Goal: Check status: Check status

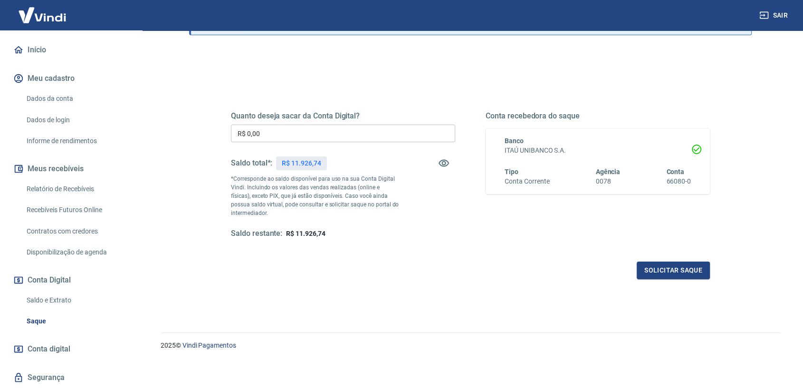
scroll to position [106, 0]
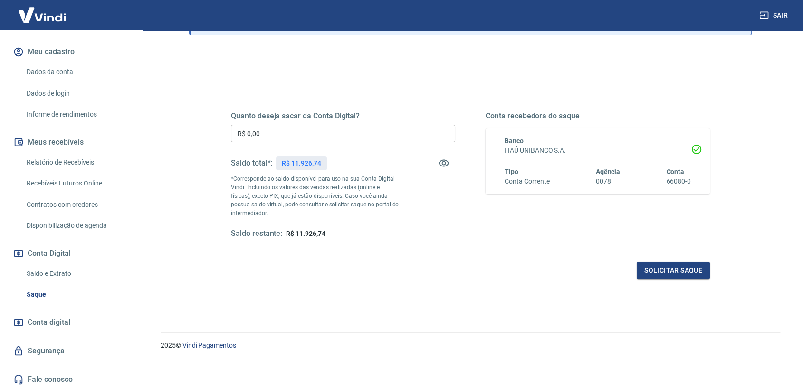
click at [78, 271] on link "Saldo e Extrato" at bounding box center [77, 273] width 108 height 19
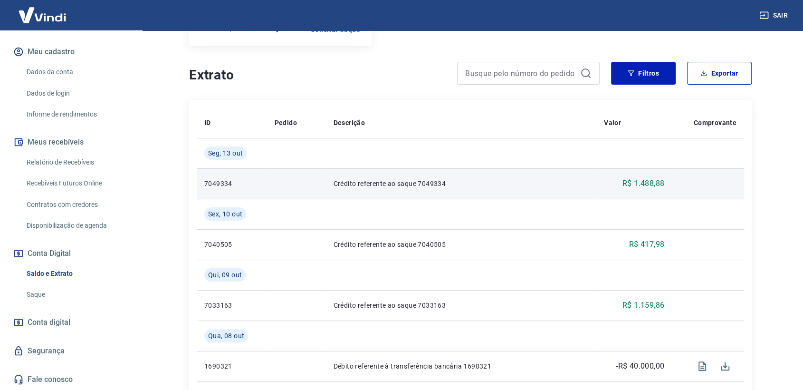
scroll to position [211, 0]
